Goal: Find specific page/section: Find specific page/section

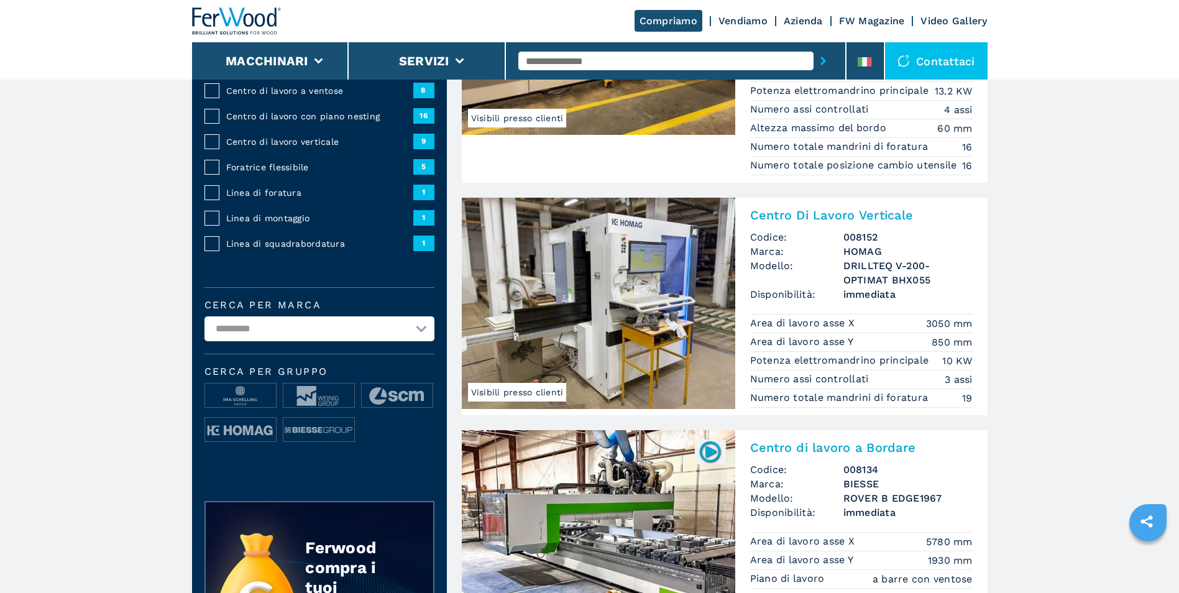
scroll to position [249, 0]
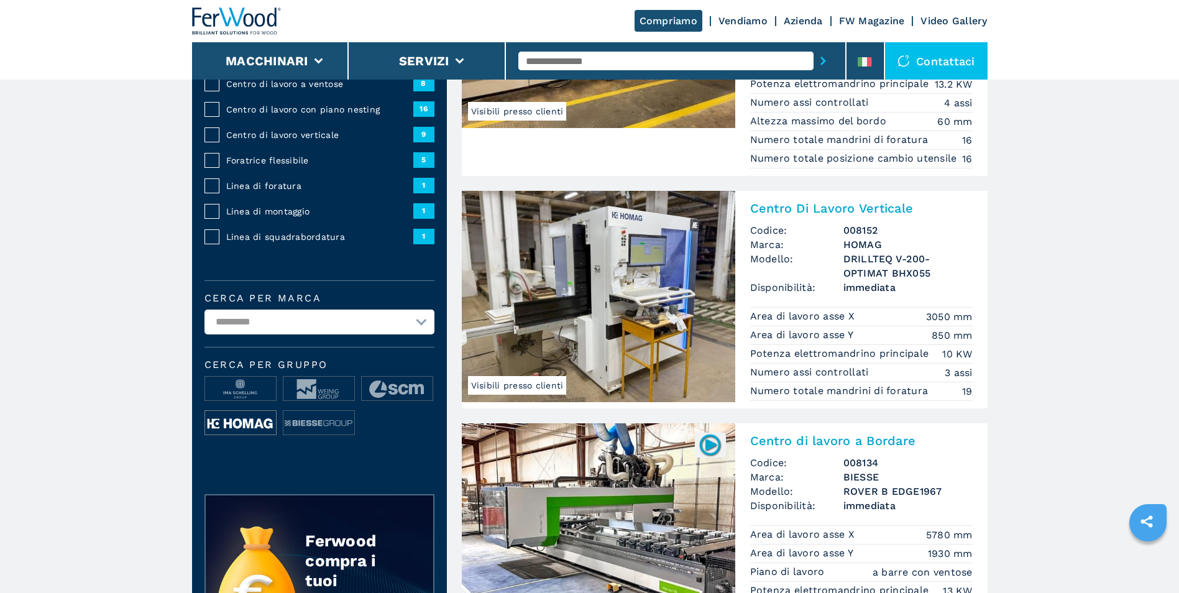
click at [243, 421] on img at bounding box center [240, 423] width 71 height 25
